Goal: Information Seeking & Learning: Learn about a topic

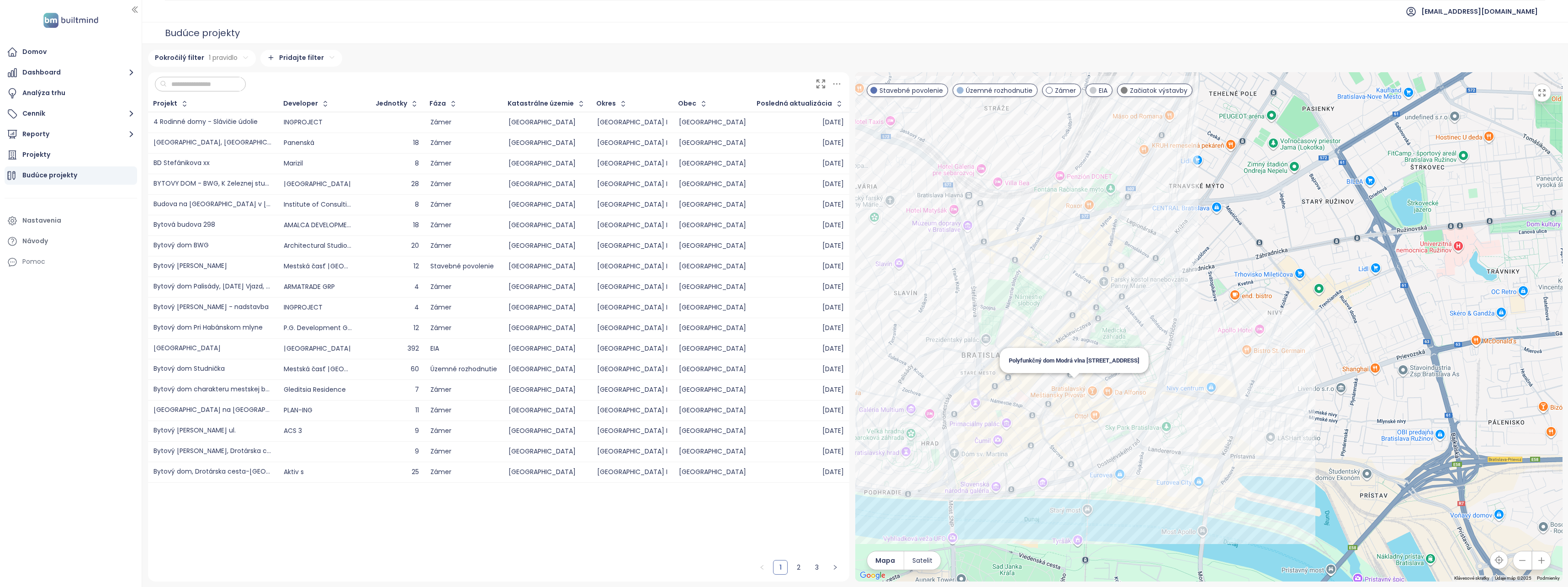
click at [1070, 392] on div "Polyfunkčný dom Modrá vlna [STREET_ADDRESS]" at bounding box center [1208, 327] width 707 height 510
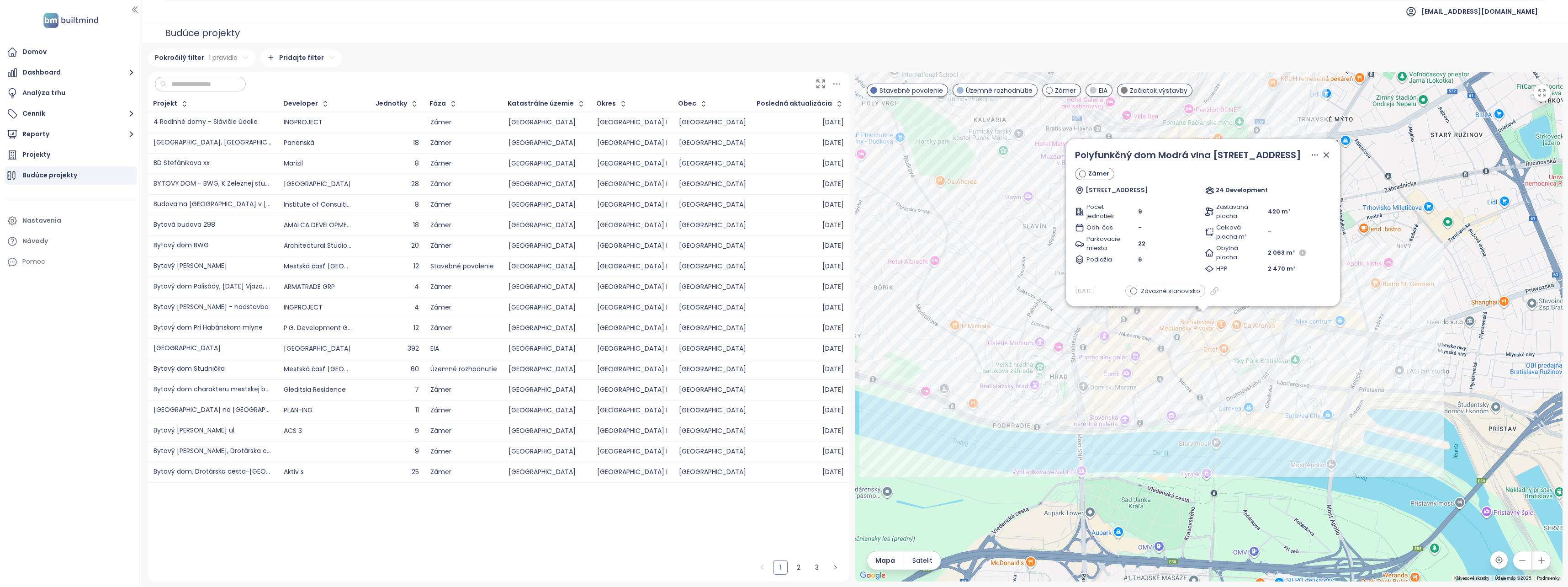
drag, startPoint x: 1227, startPoint y: 374, endPoint x: 1201, endPoint y: 381, distance: 26.9
click at [1201, 381] on div "Polyfunkčný dom Modrá vlna [STREET_ADDRESS] 24 Development Počet jednotiek 9 Od…" at bounding box center [1208, 327] width 707 height 510
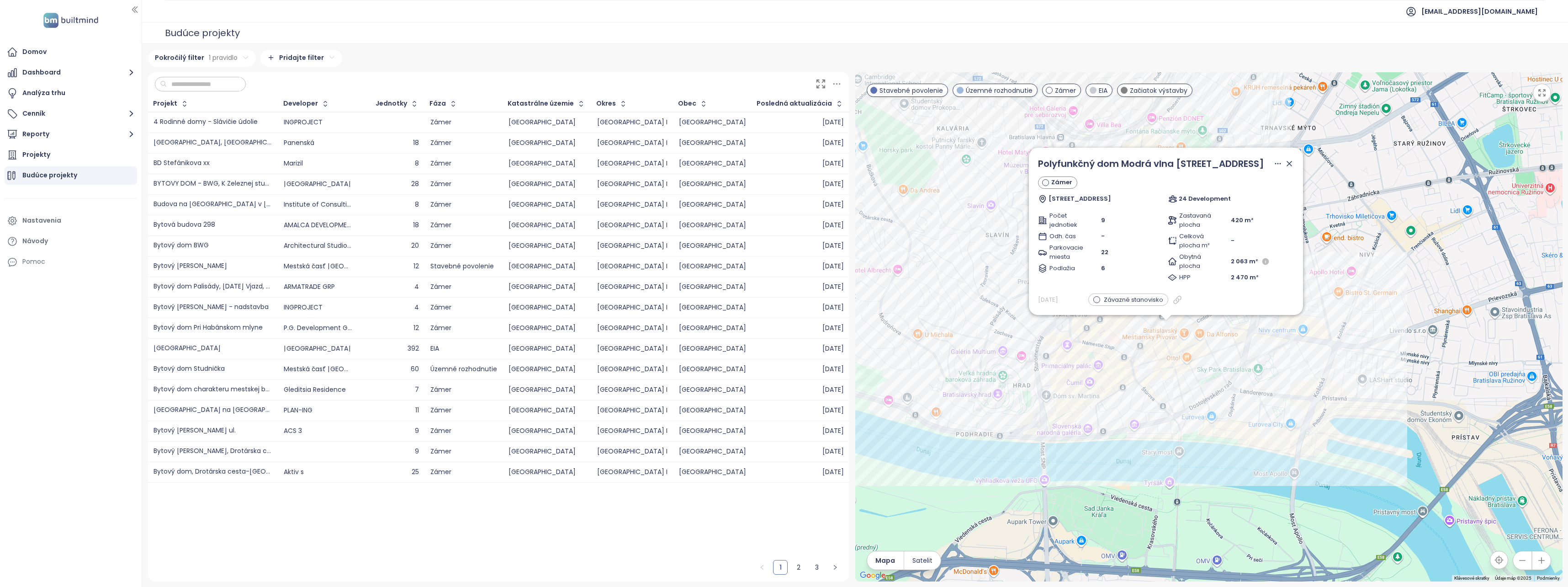
click at [1387, 313] on div "Polyfunkčný dom Modrá vlna [STREET_ADDRESS] 24 Development Počet jednotiek 9 Od…" at bounding box center [1208, 327] width 707 height 510
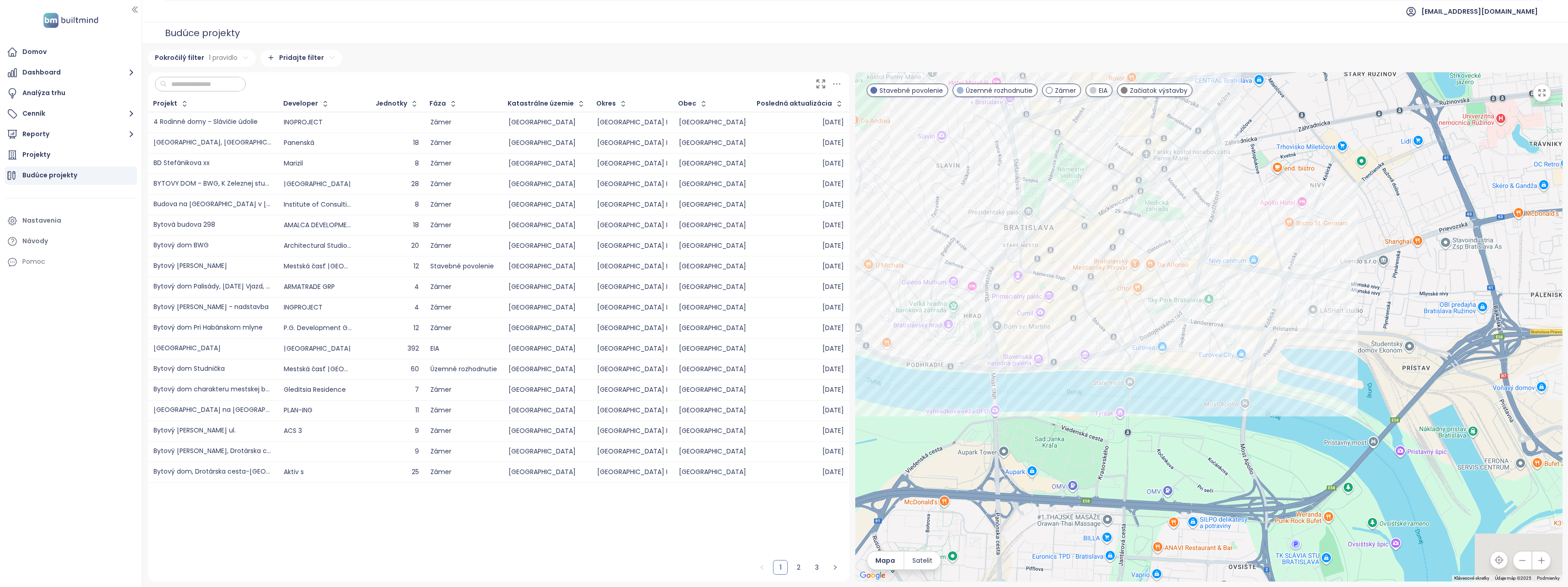
drag, startPoint x: 1393, startPoint y: 448, endPoint x: 1341, endPoint y: 378, distance: 87.2
click at [1341, 378] on div at bounding box center [1208, 327] width 707 height 510
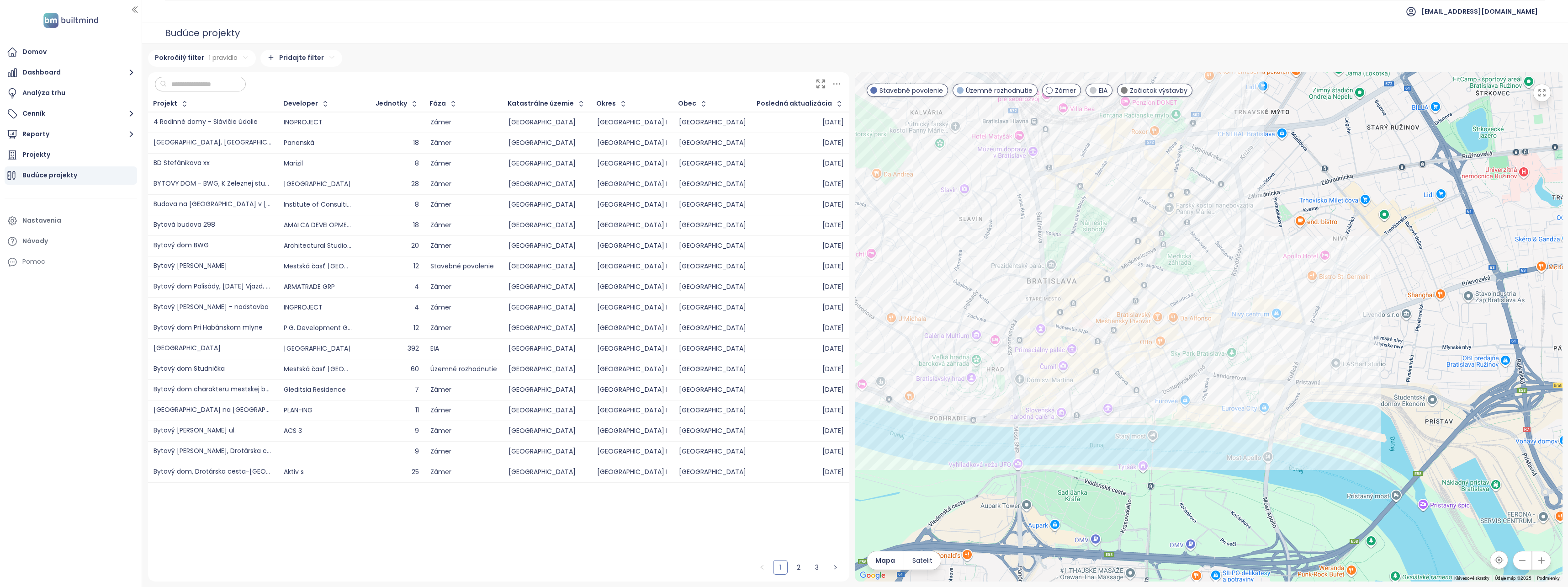
drag, startPoint x: 1337, startPoint y: 293, endPoint x: 1405, endPoint y: 404, distance: 130.2
click at [1360, 349] on div at bounding box center [1208, 327] width 707 height 510
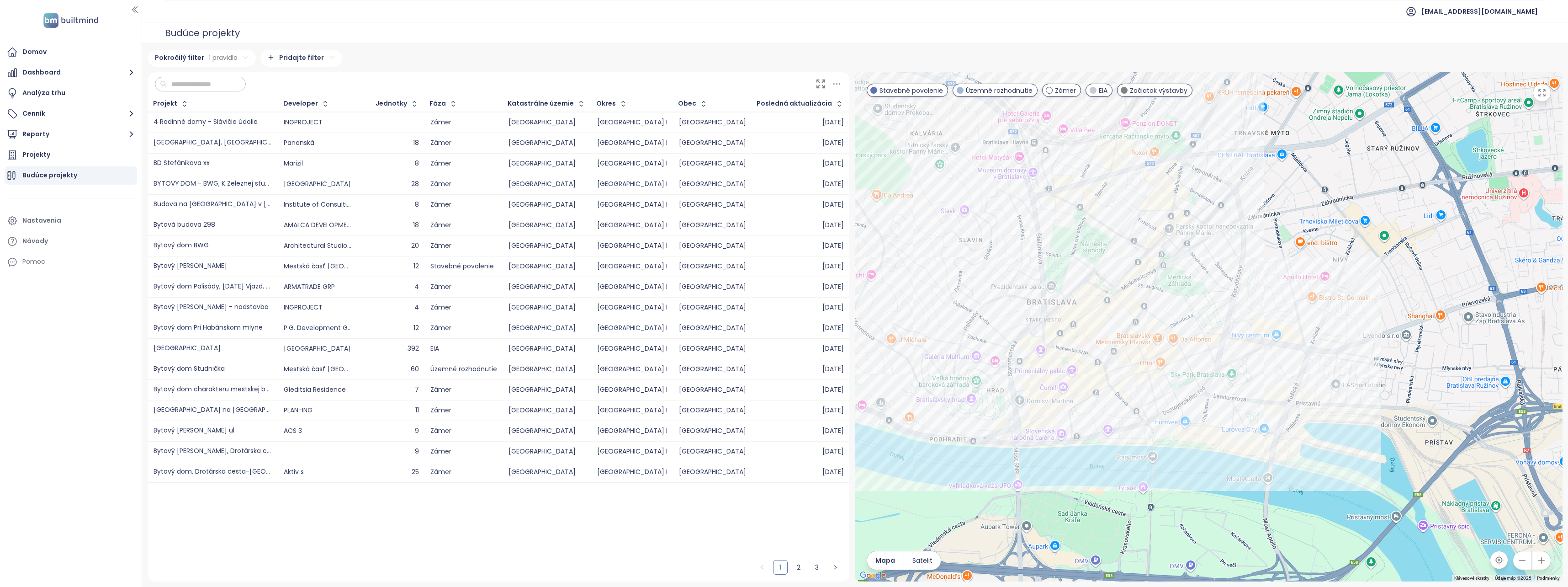
drag, startPoint x: 1234, startPoint y: 312, endPoint x: 1229, endPoint y: 325, distance: 13.9
click at [1234, 333] on div at bounding box center [1208, 327] width 707 height 510
click at [1210, 258] on div at bounding box center [1208, 327] width 707 height 510
click at [1205, 259] on div "Moskowska" at bounding box center [1208, 327] width 707 height 510
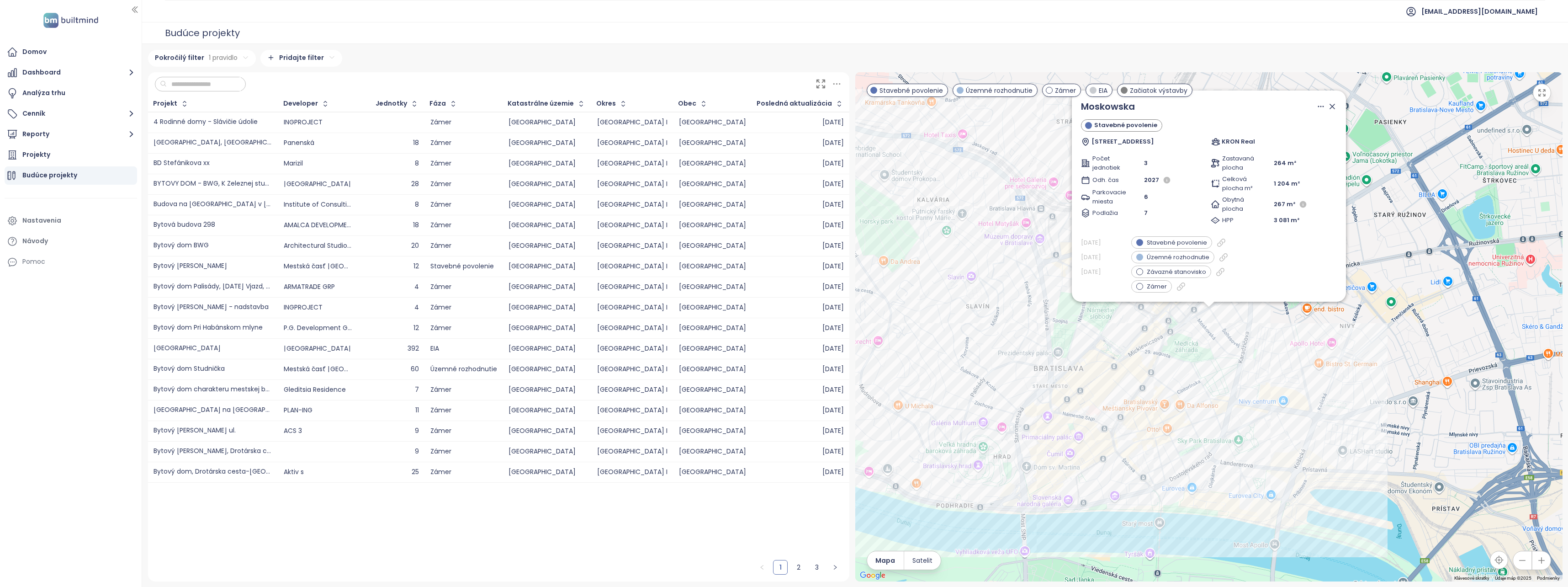
click at [1266, 327] on div "Moskowska Stavebné povolenie Björnsonova 3040/7, Bratislava KRON Real Počet jed…" at bounding box center [1208, 327] width 707 height 510
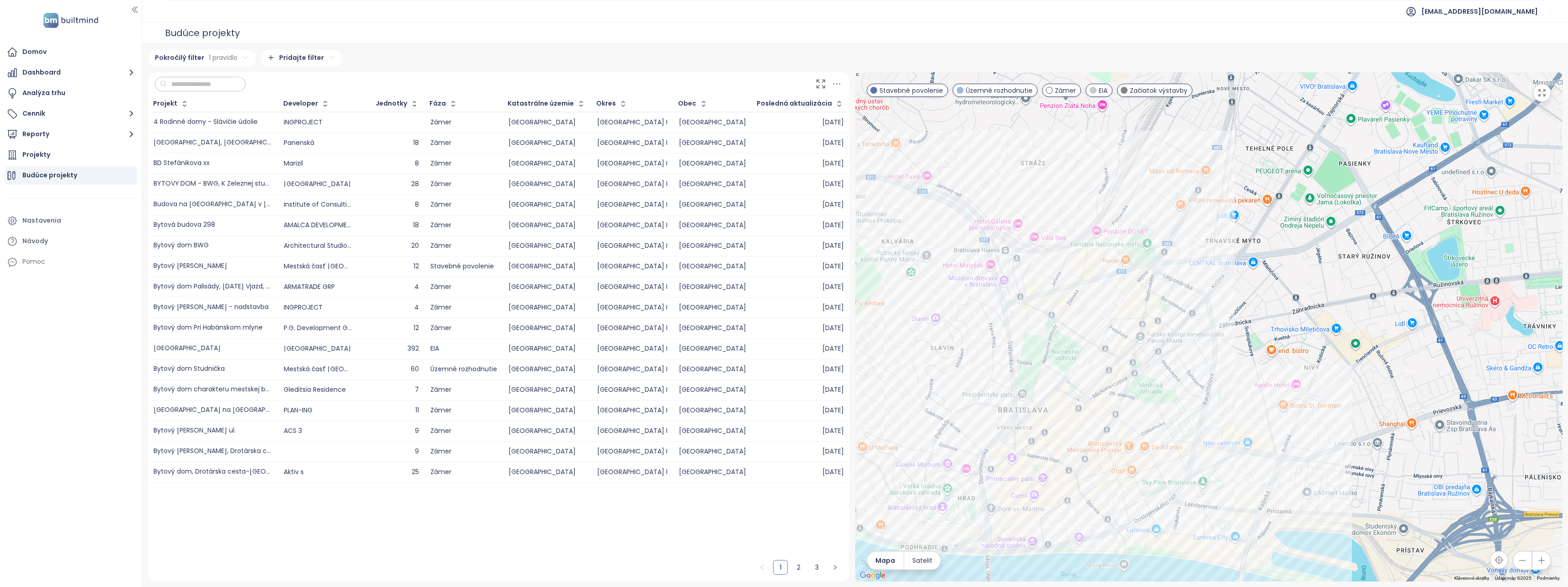
drag, startPoint x: 1262, startPoint y: 389, endPoint x: 975, endPoint y: 381, distance: 287.1
click at [975, 381] on div at bounding box center [1208, 327] width 707 height 510
